Goal: Information Seeking & Learning: Learn about a topic

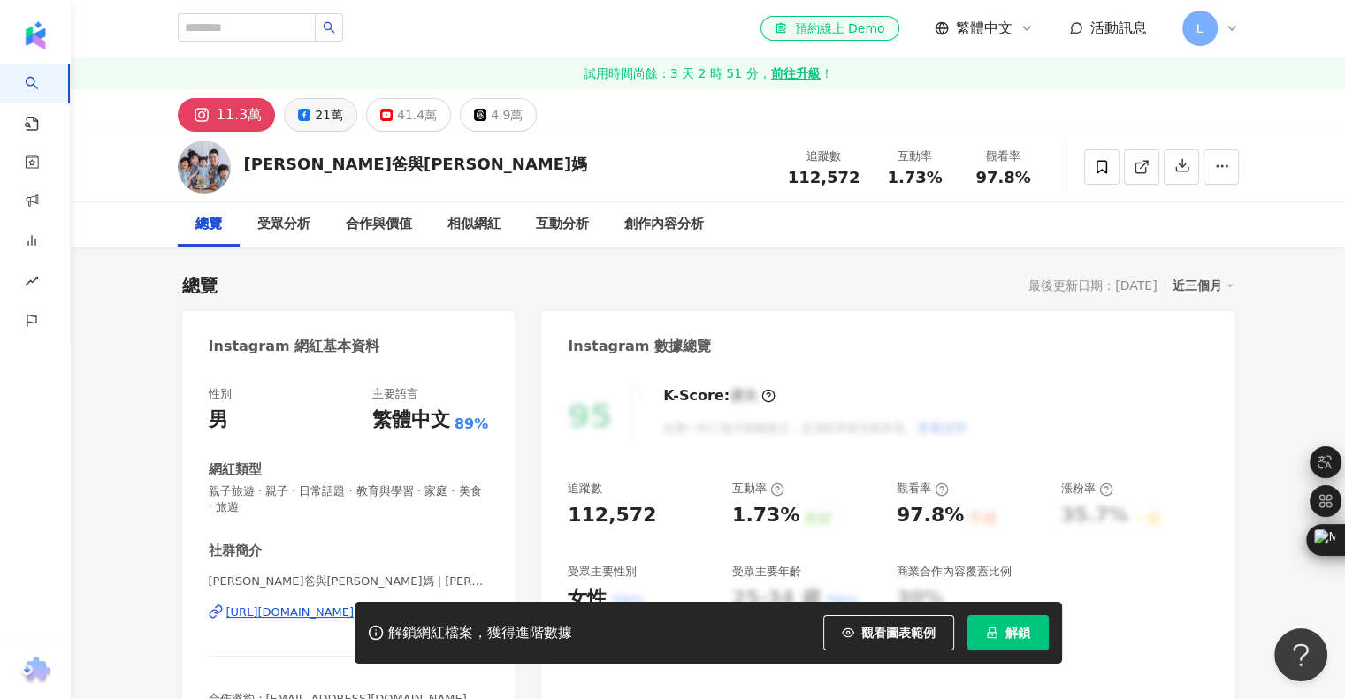
click at [287, 108] on button "21萬" at bounding box center [320, 115] width 73 height 34
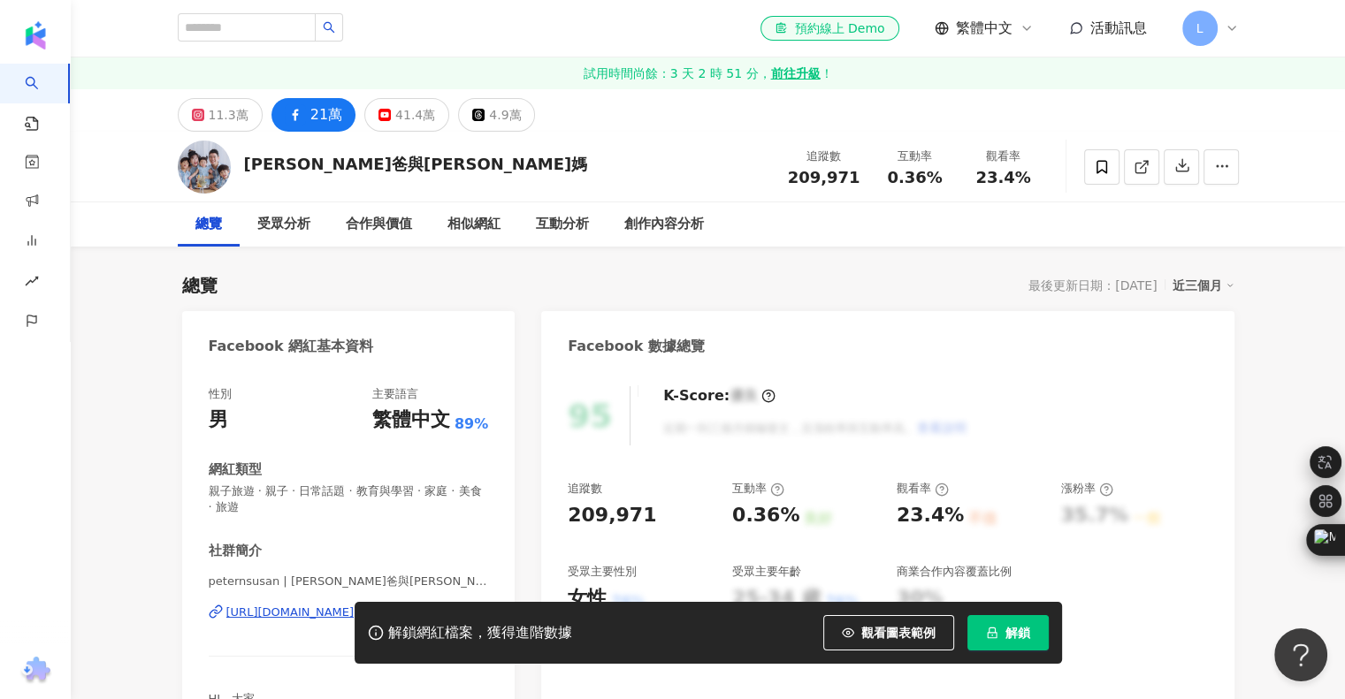
click at [311, 616] on div "解鎖網紅檔案，獲得進階數據 觀看圖表範例 解鎖" at bounding box center [672, 633] width 1345 height 62
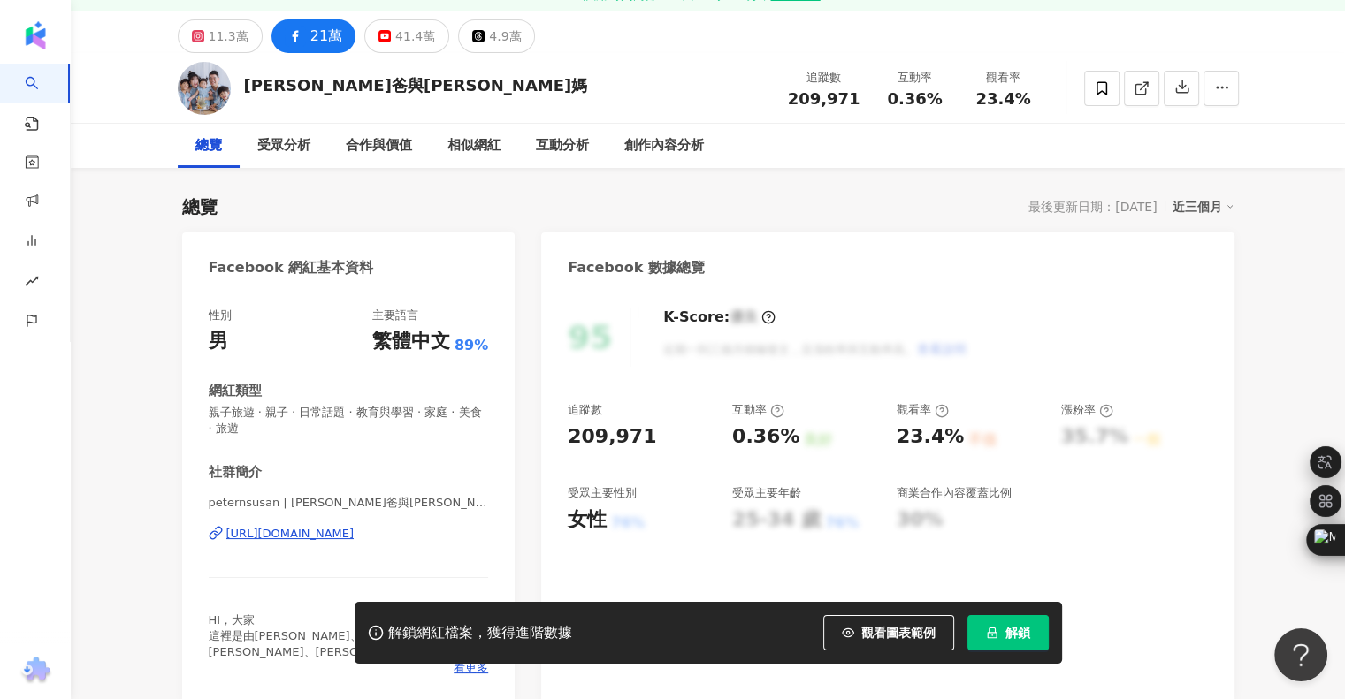
scroll to position [88, 0]
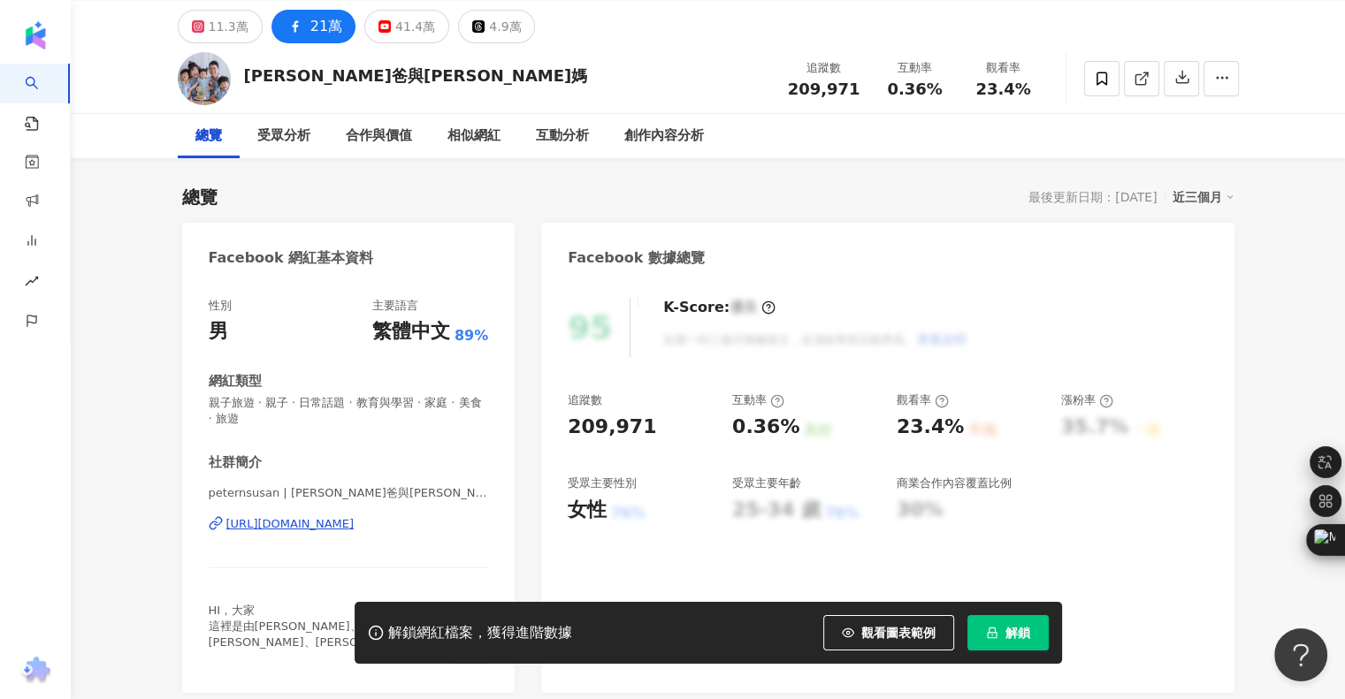
click at [317, 526] on div "[URL][DOMAIN_NAME]" at bounding box center [290, 524] width 128 height 16
